Goal: Information Seeking & Learning: Learn about a topic

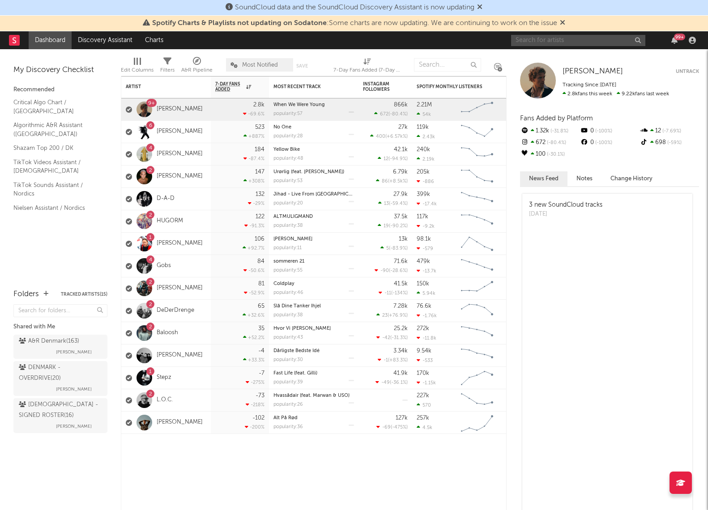
click at [551, 39] on input "text" at bounding box center [578, 40] width 134 height 11
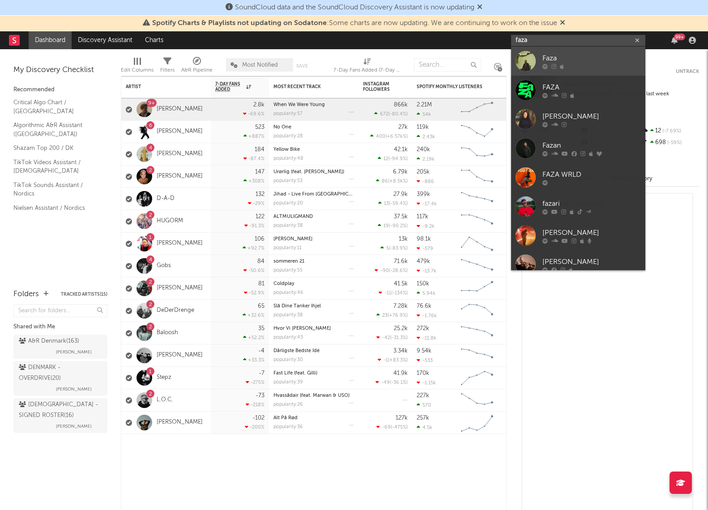
type input "faza"
click at [558, 59] on div "Faza" at bounding box center [591, 58] width 98 height 11
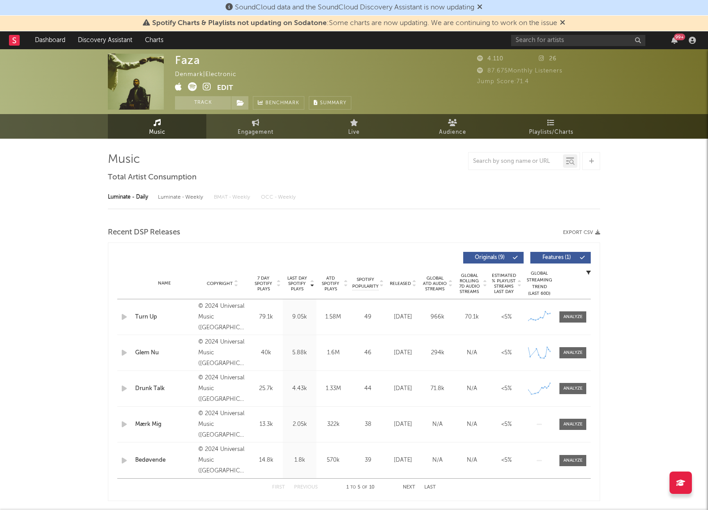
select select "6m"
